Goal: Information Seeking & Learning: Learn about a topic

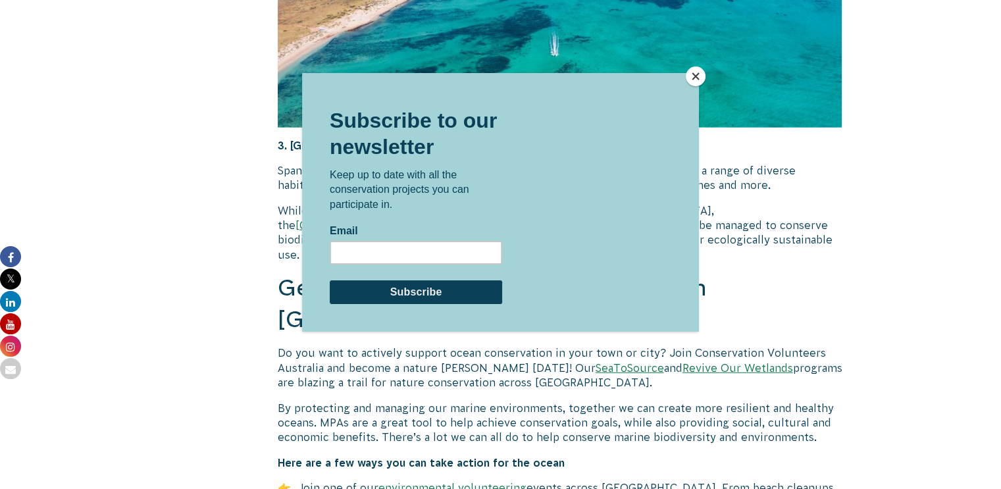
scroll to position [3225, 0]
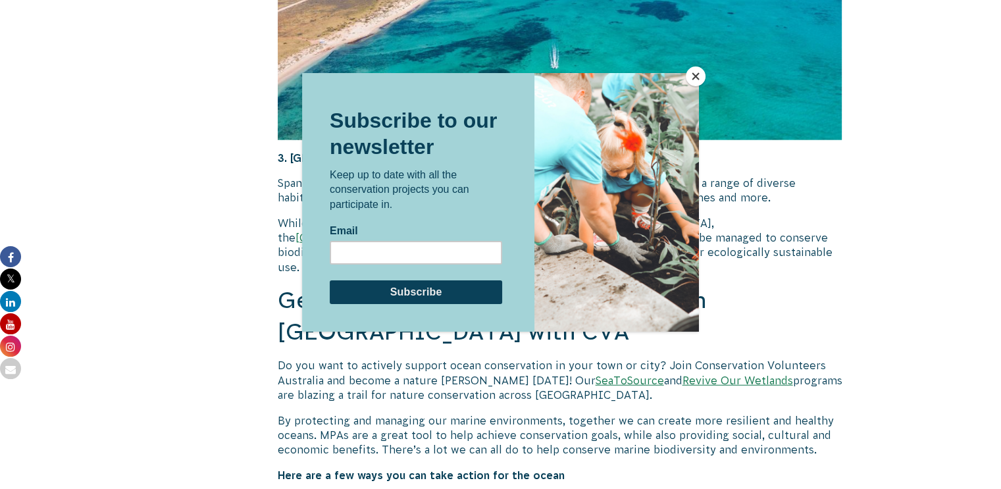
click at [700, 77] on button "Close" at bounding box center [696, 76] width 20 height 20
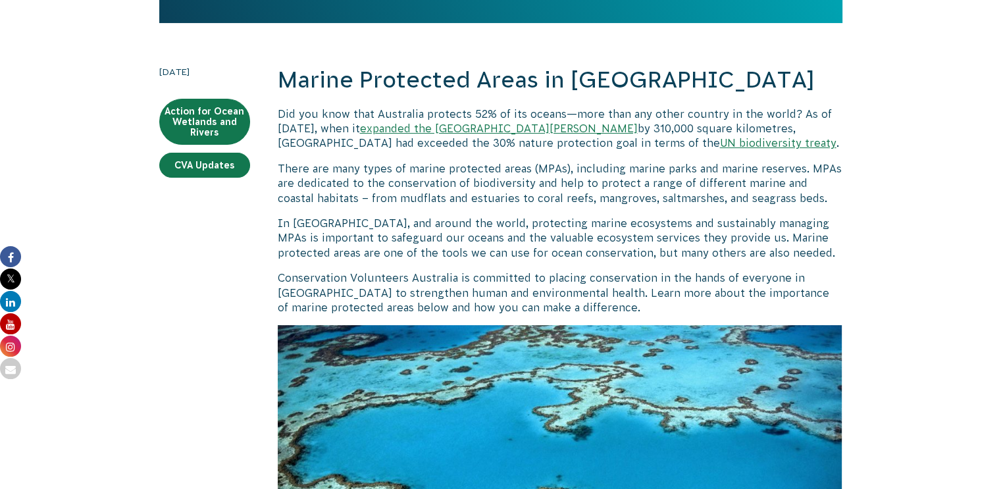
scroll to position [197, 0]
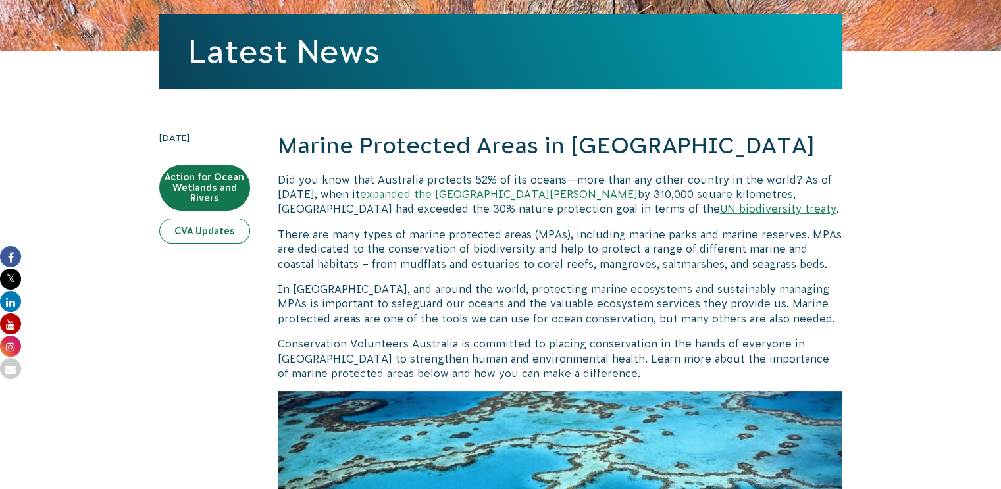
click at [220, 226] on link "CVA Updates" at bounding box center [204, 231] width 91 height 25
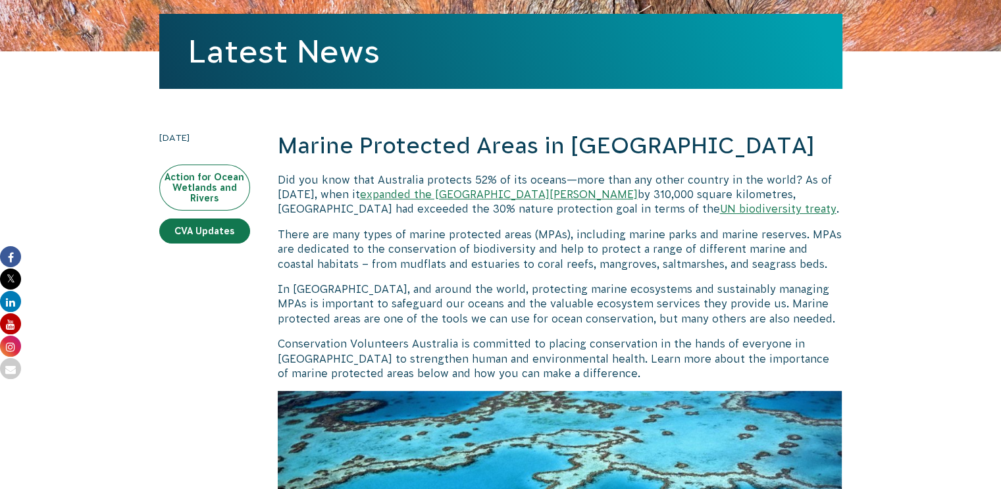
click at [220, 197] on link "Action for Ocean Wetlands and Rivers" at bounding box center [204, 188] width 91 height 46
click at [578, 191] on link "expanded the Heard and McDonald Islands Marine Park" at bounding box center [499, 194] width 278 height 12
click at [746, 210] on link "UN biodiversity treaty" at bounding box center [778, 209] width 116 height 12
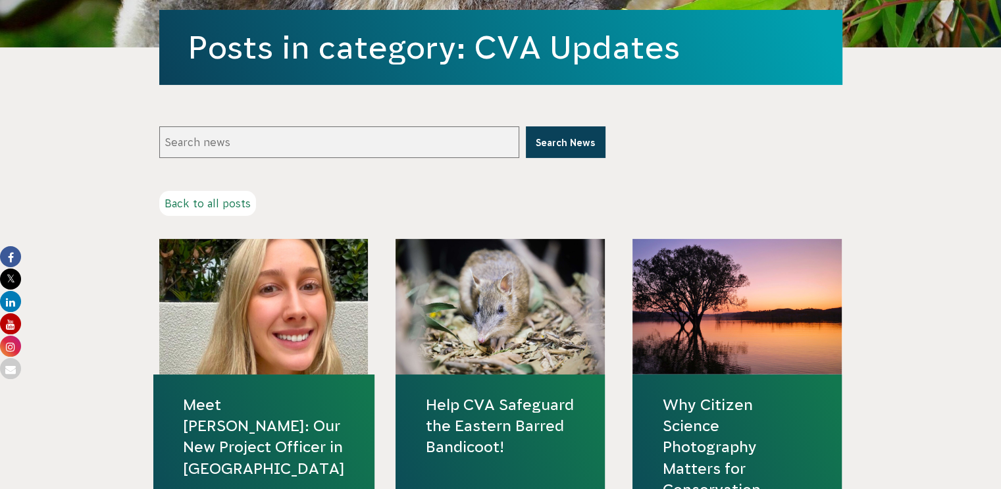
scroll to position [197, 0]
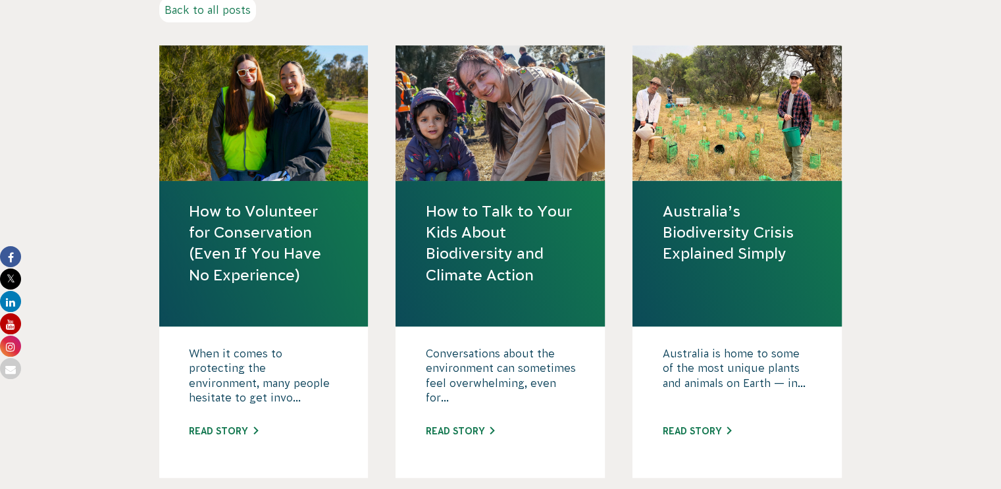
scroll to position [395, 0]
